Goal: Task Accomplishment & Management: Manage account settings

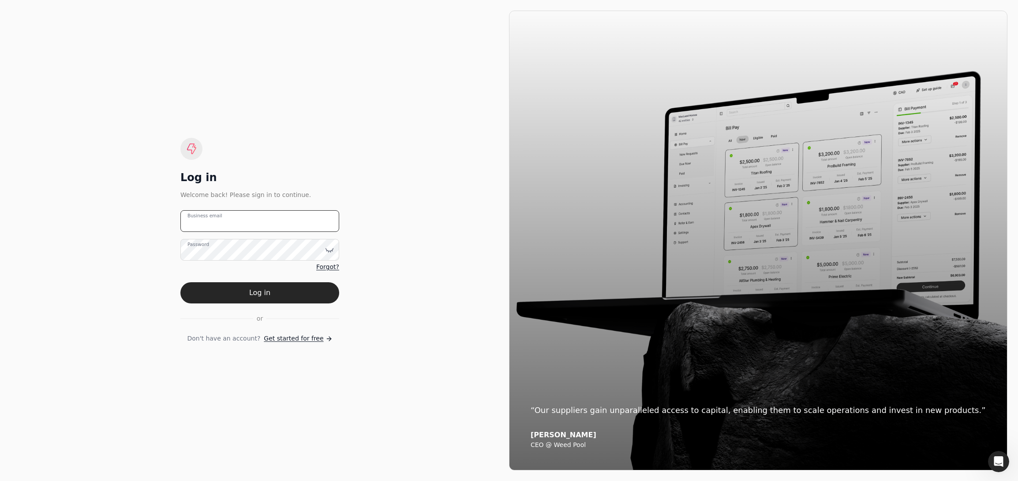
click at [246, 223] on email "Business email" at bounding box center [259, 221] width 159 height 22
type email "[EMAIL_ADDRESS][DOMAIN_NAME]"
click at [180, 282] on button "Log in" at bounding box center [259, 292] width 159 height 21
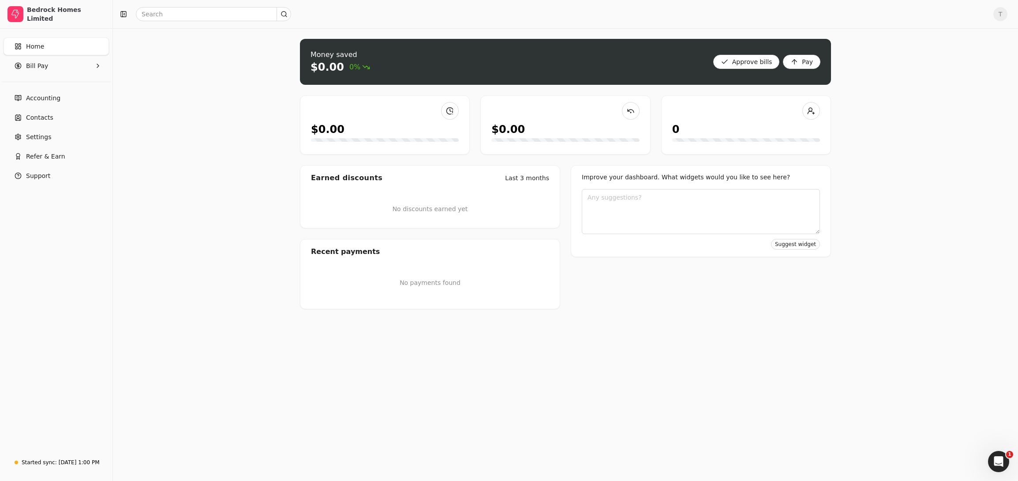
click at [248, 95] on div "Money saved $0.00 0% Approve bills Pay $0.00 $0.00 0 Earned discounts Last 3 mo…" at bounding box center [565, 254] width 905 height 452
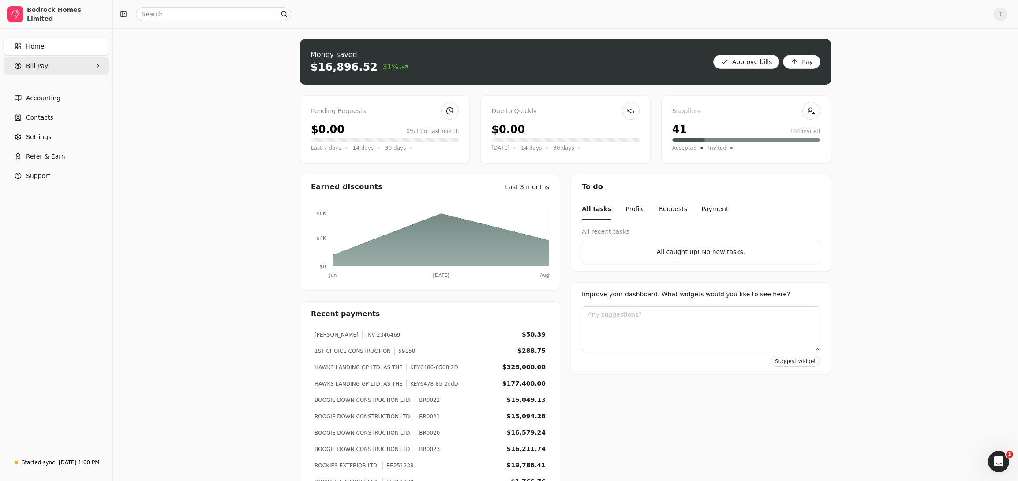
click at [51, 65] on Pay "Bill Pay" at bounding box center [56, 66] width 105 height 18
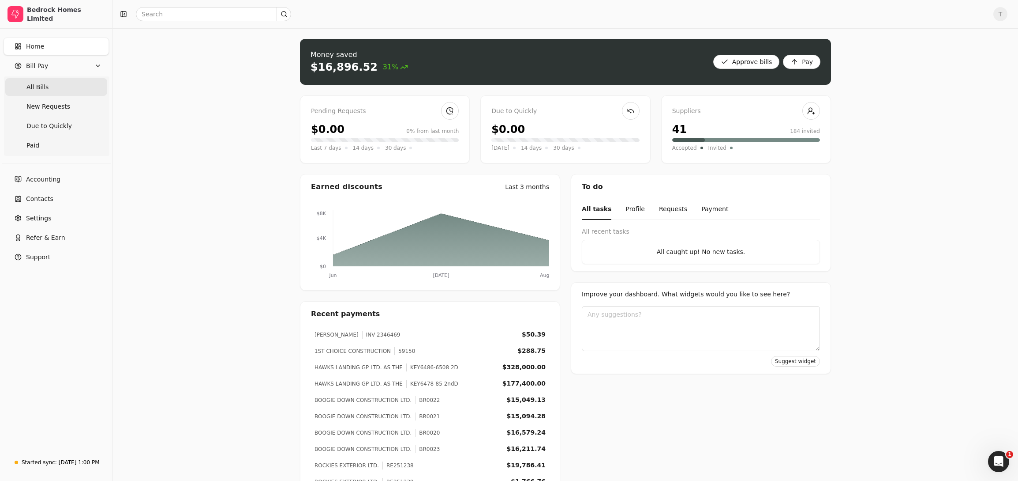
click at [53, 88] on Bills "All Bills" at bounding box center [56, 87] width 102 height 18
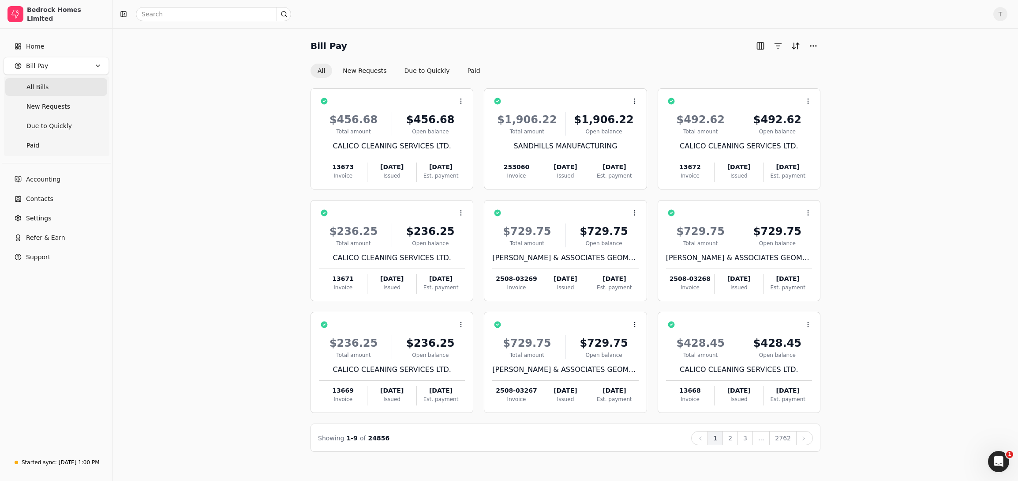
click at [205, 75] on div "Bill Pay All New Requests Due to Quickly Paid Context Menu Button $456.68 Total…" at bounding box center [566, 245] width 884 height 413
click at [363, 71] on button "New Requests" at bounding box center [365, 71] width 58 height 14
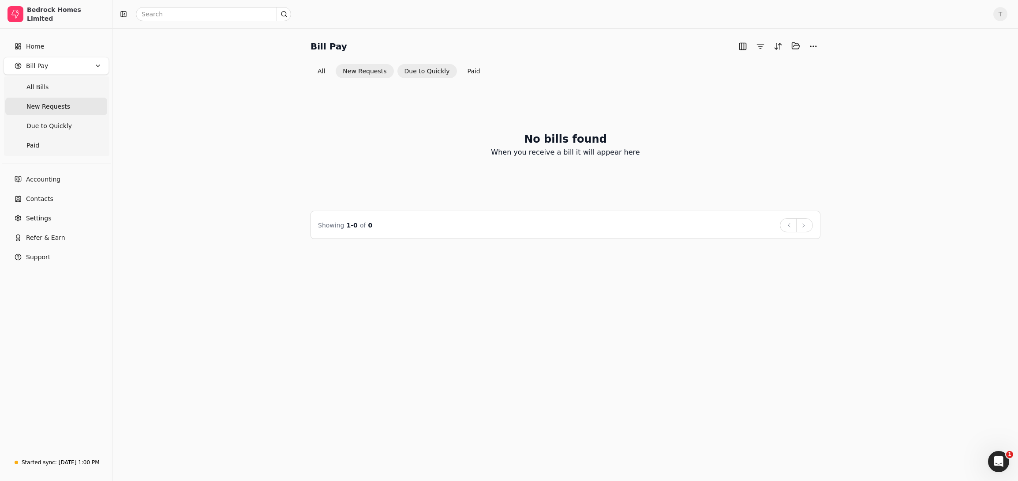
click at [413, 75] on button "Due to Quickly" at bounding box center [428, 71] width 60 height 14
click at [467, 65] on button "Paid" at bounding box center [474, 71] width 27 height 14
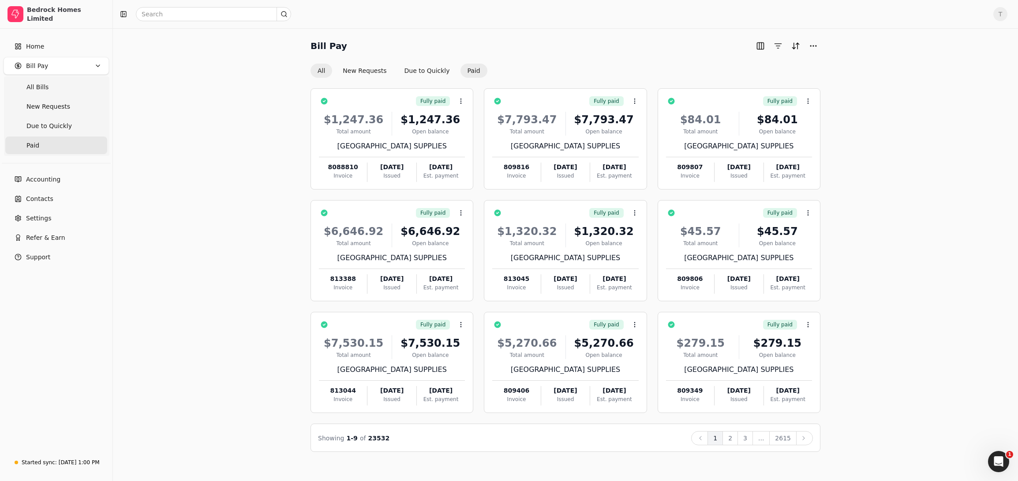
click at [322, 72] on button "All" at bounding box center [322, 71] width 22 height 14
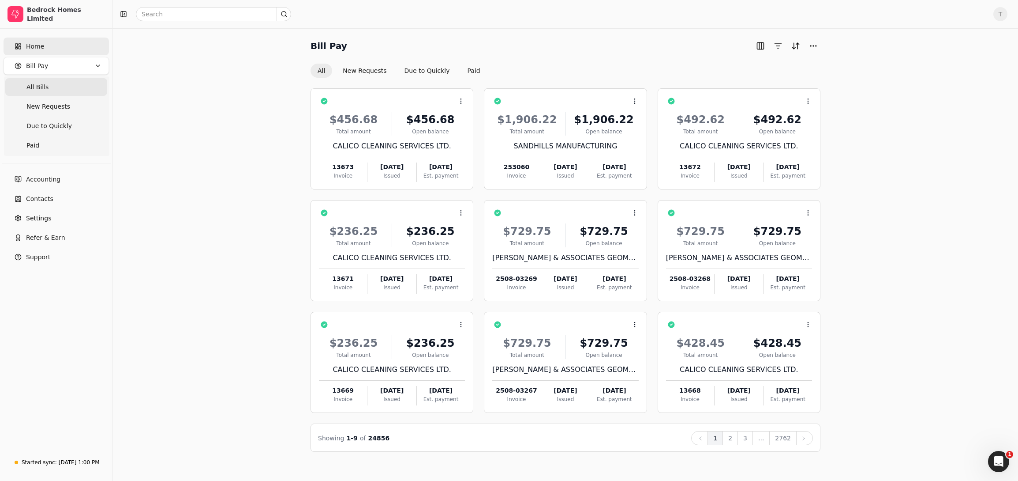
click at [44, 49] on link "Home" at bounding box center [56, 47] width 105 height 18
